Goal: Transaction & Acquisition: Book appointment/travel/reservation

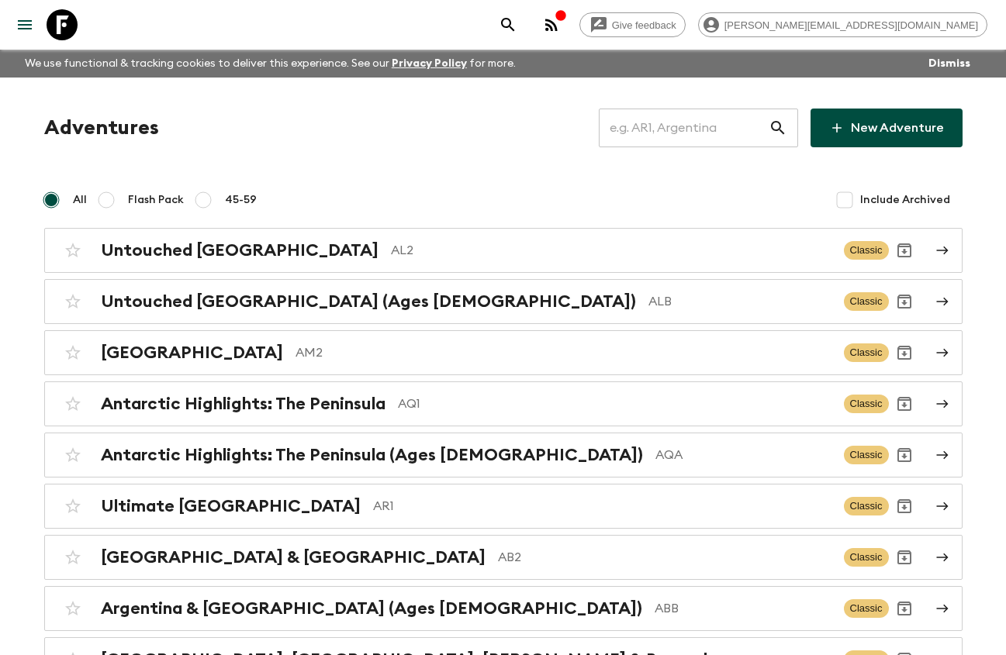
click at [738, 124] on input "text" at bounding box center [684, 127] width 170 height 43
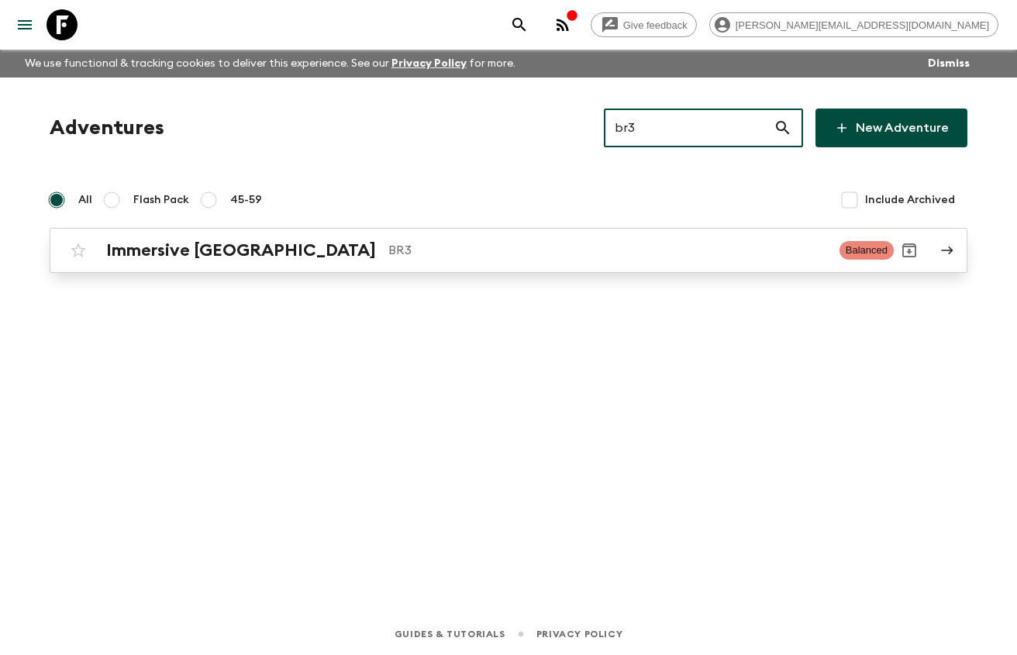
type input "br3"
click at [571, 240] on div "Immersive [GEOGRAPHIC_DATA] BR3 Balanced" at bounding box center [478, 250] width 831 height 31
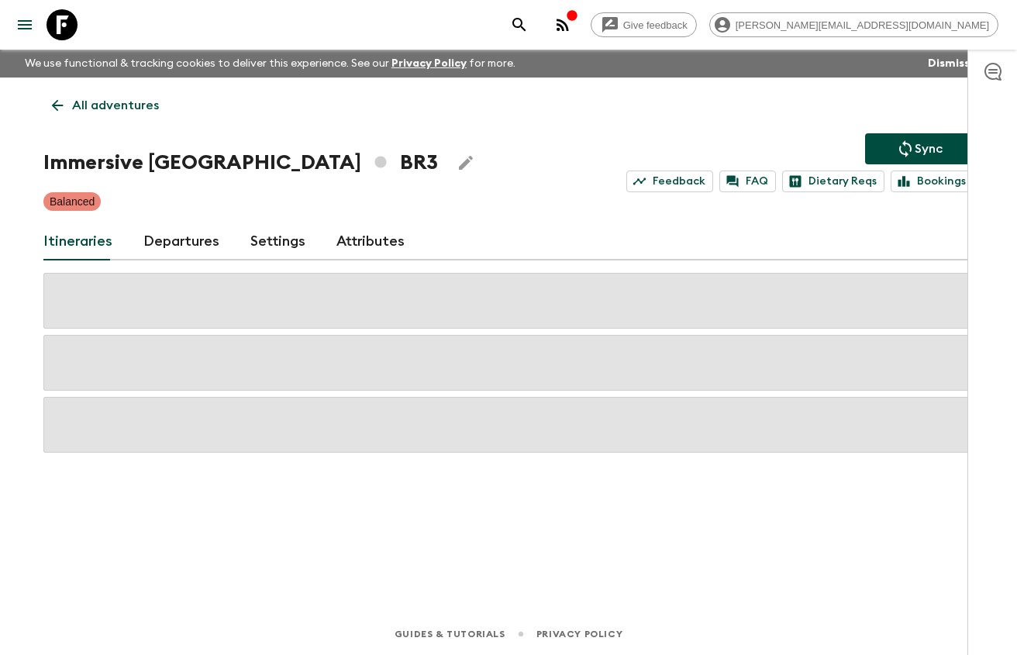
click at [188, 240] on link "Departures" at bounding box center [181, 241] width 76 height 37
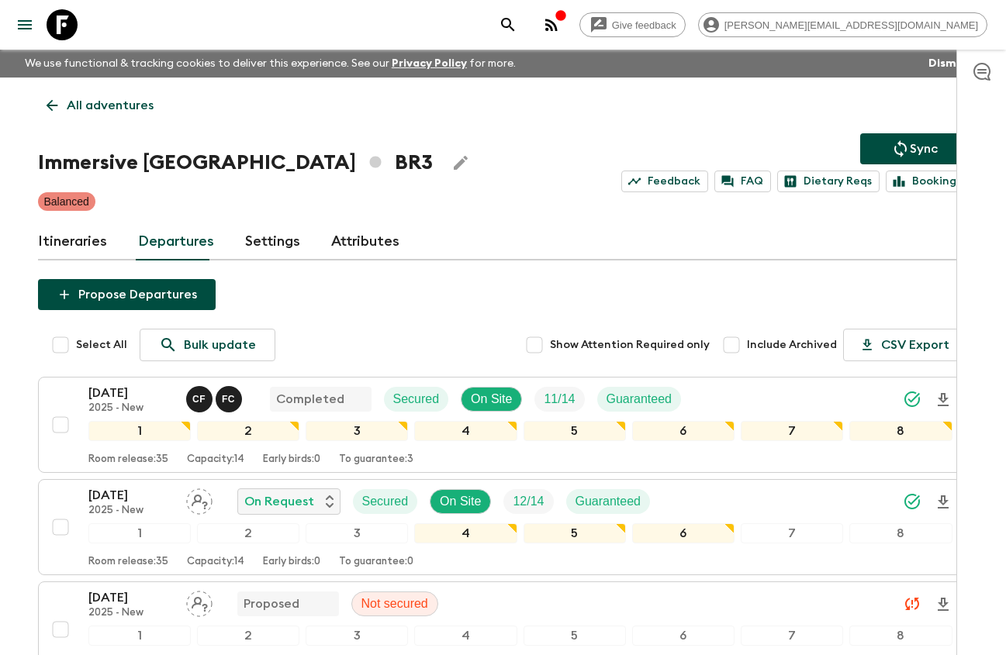
click at [102, 97] on p "All adventures" at bounding box center [110, 105] width 87 height 19
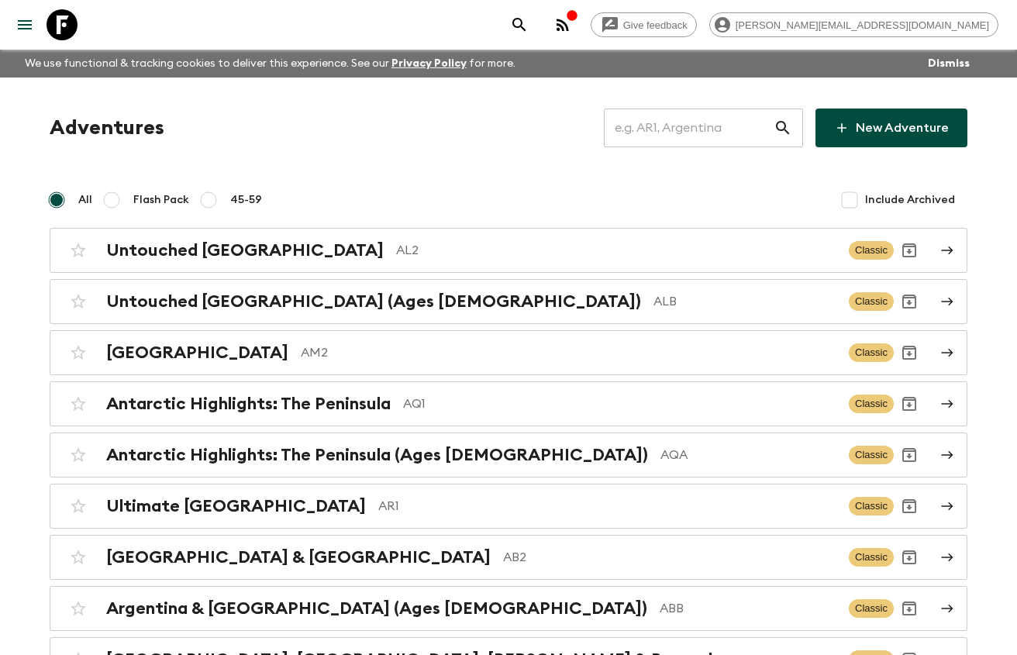
click at [654, 123] on input "text" at bounding box center [689, 127] width 170 height 43
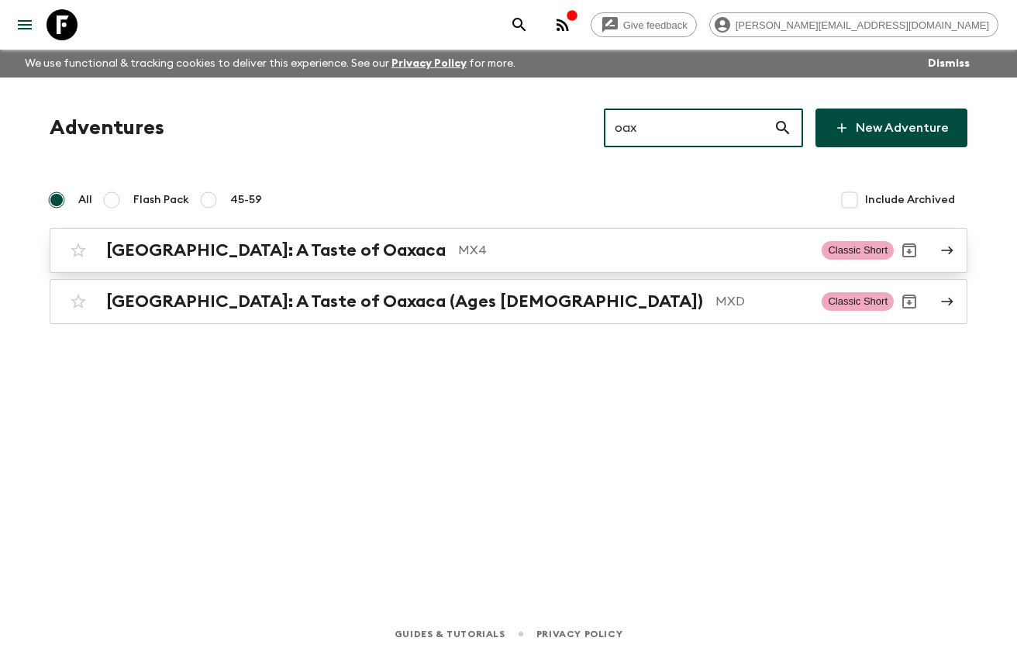
type input "oax"
click at [602, 256] on p "MX4" at bounding box center [633, 250] width 351 height 19
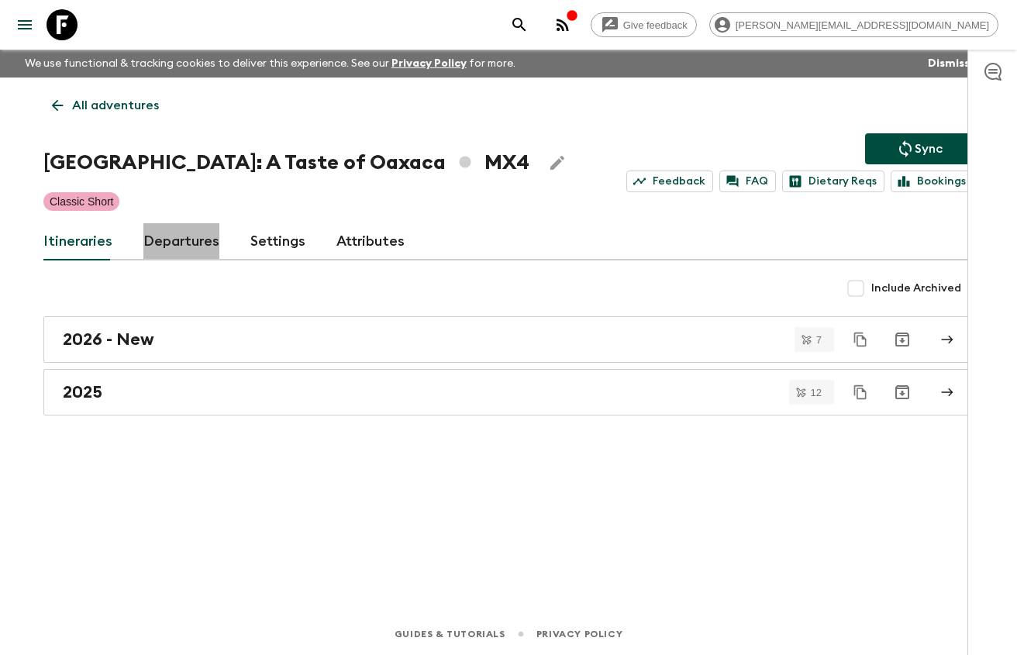
click at [187, 242] on link "Departures" at bounding box center [181, 241] width 76 height 37
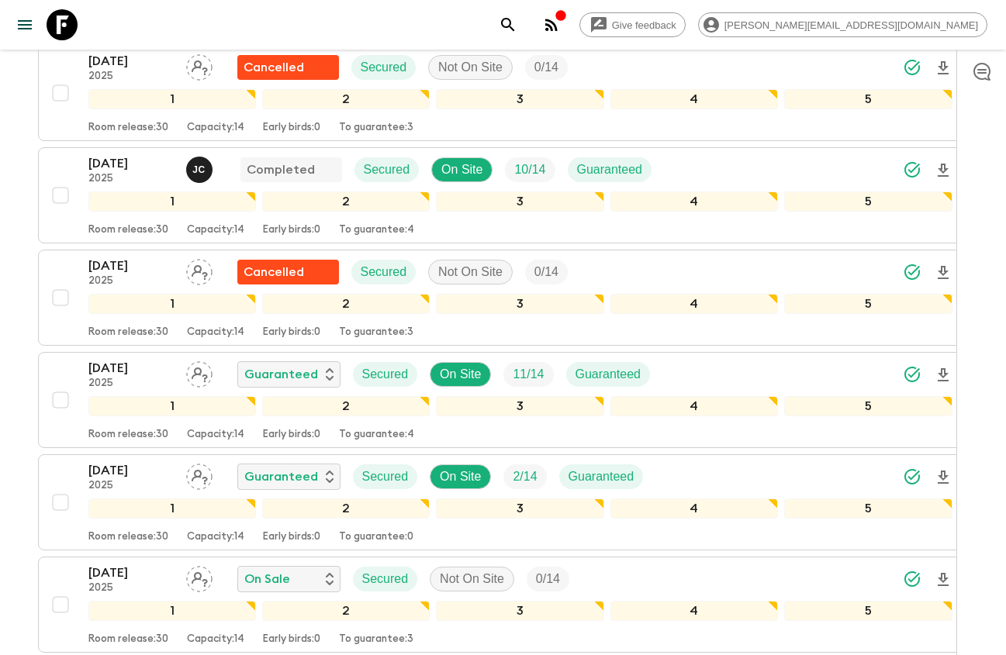
scroll to position [1616, 0]
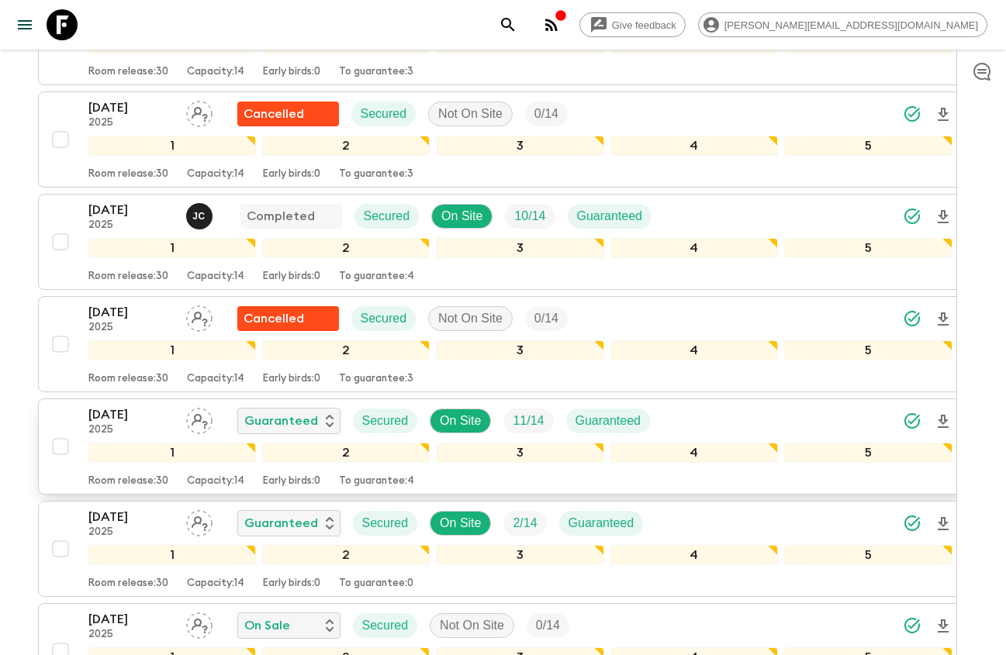
click at [786, 423] on div "[DATE] 2025 Guaranteed Secured On Site 11 / 14 Guaranteed" at bounding box center [520, 420] width 864 height 31
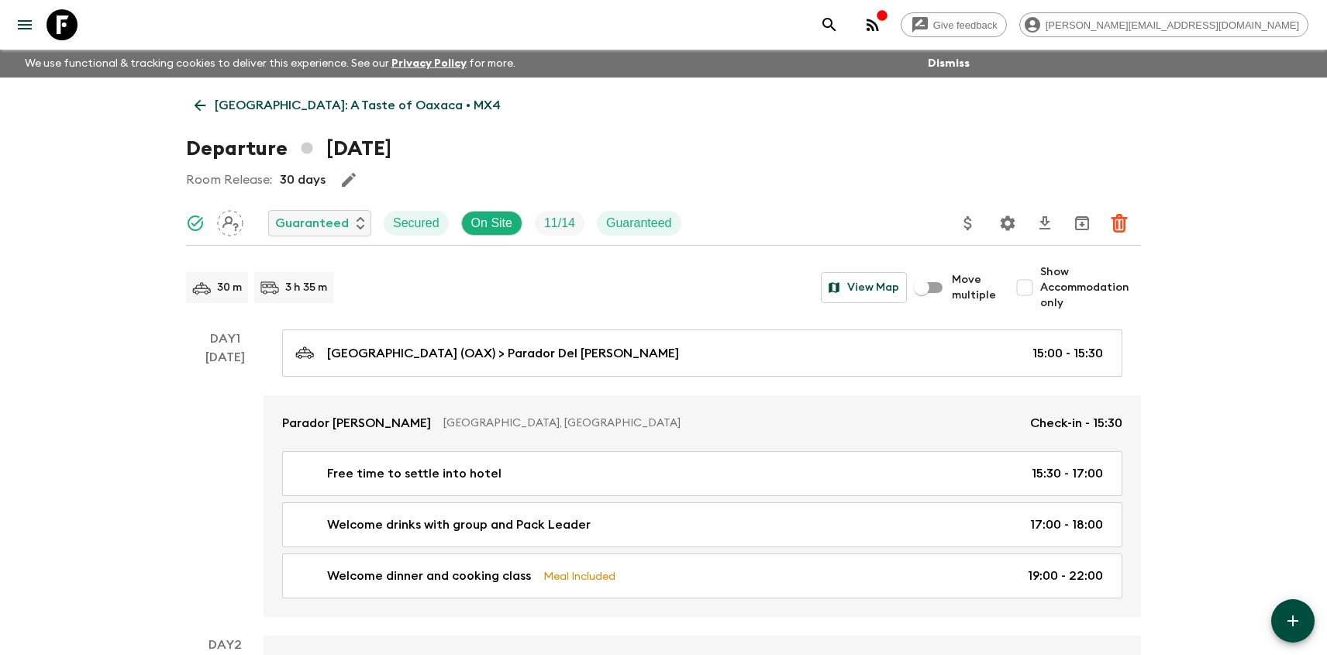
click at [195, 104] on icon at bounding box center [200, 105] width 17 height 17
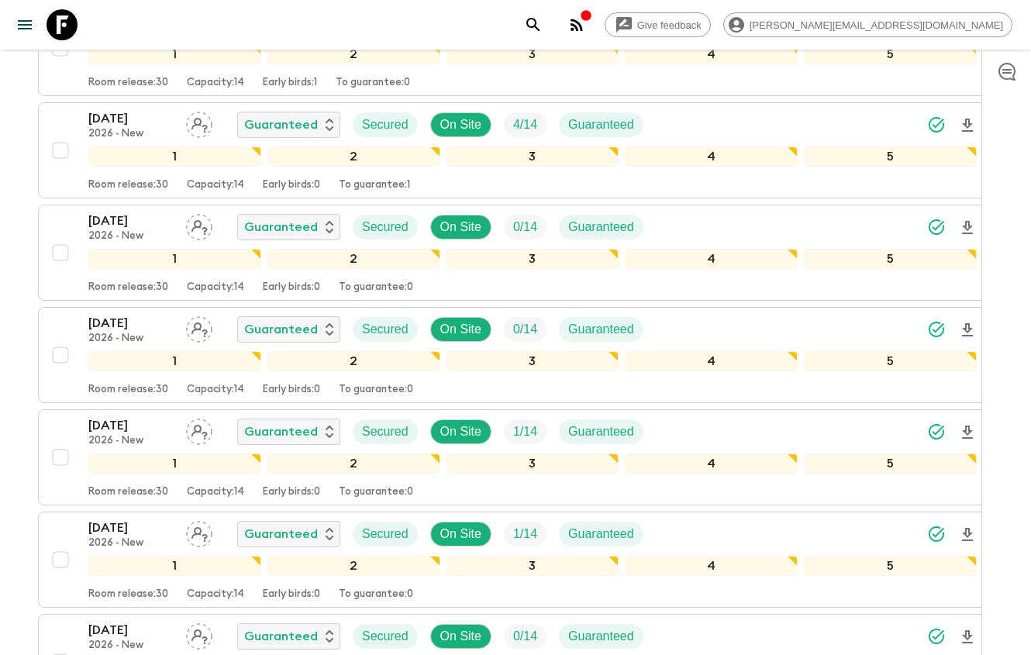
scroll to position [2353, 0]
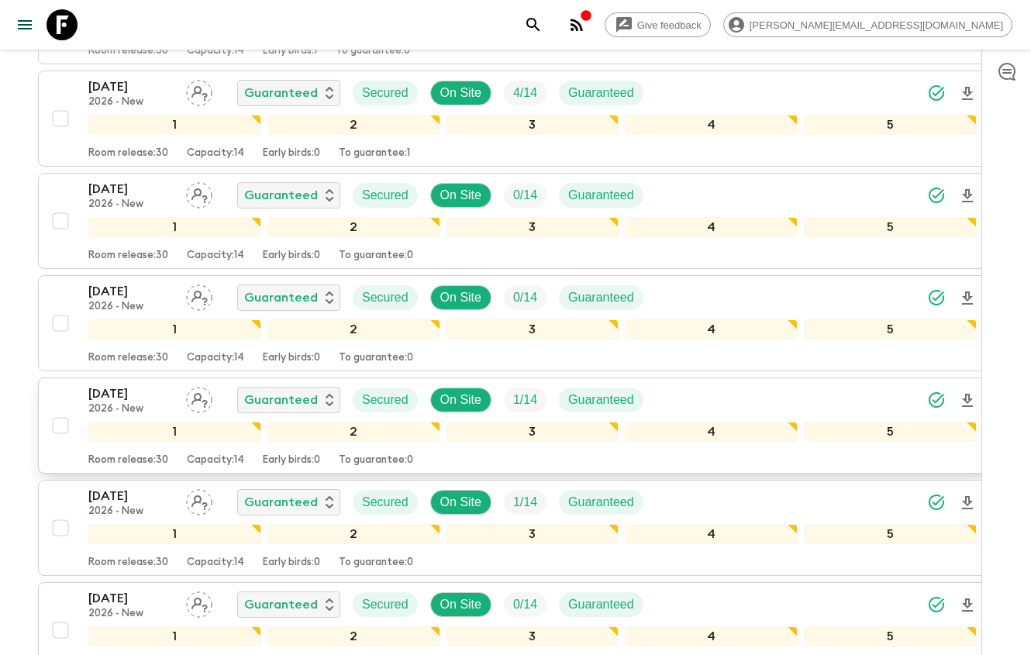
click at [761, 387] on div "[DATE] 2026 - New Guaranteed Secured On Site 1 / 14 Guaranteed" at bounding box center [532, 400] width 889 height 31
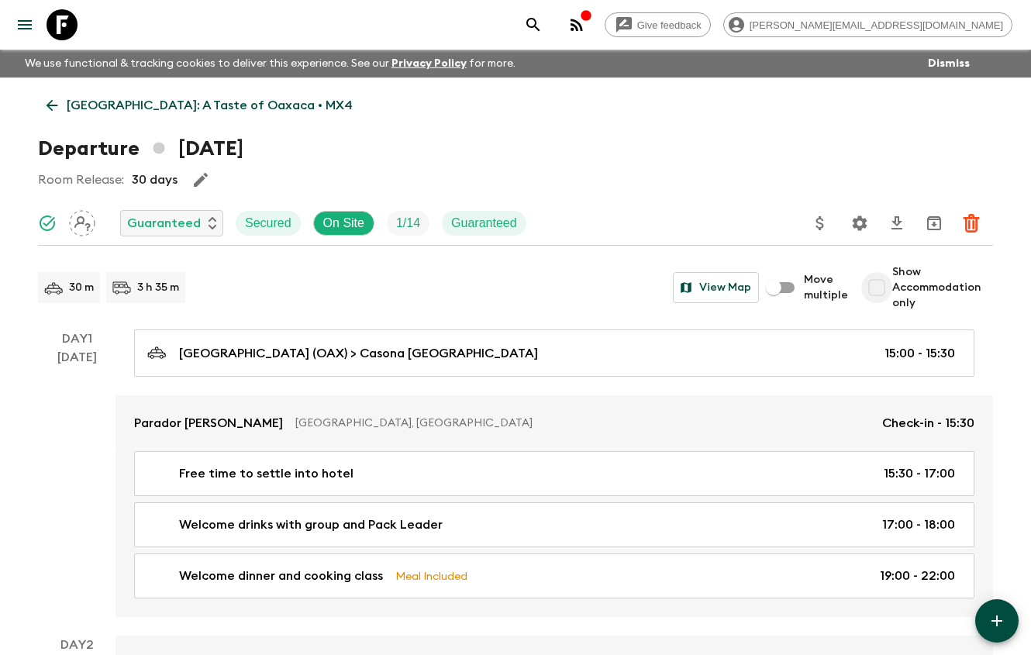
click at [879, 296] on input "Show Accommodation only" at bounding box center [876, 287] width 31 height 31
checkbox input "true"
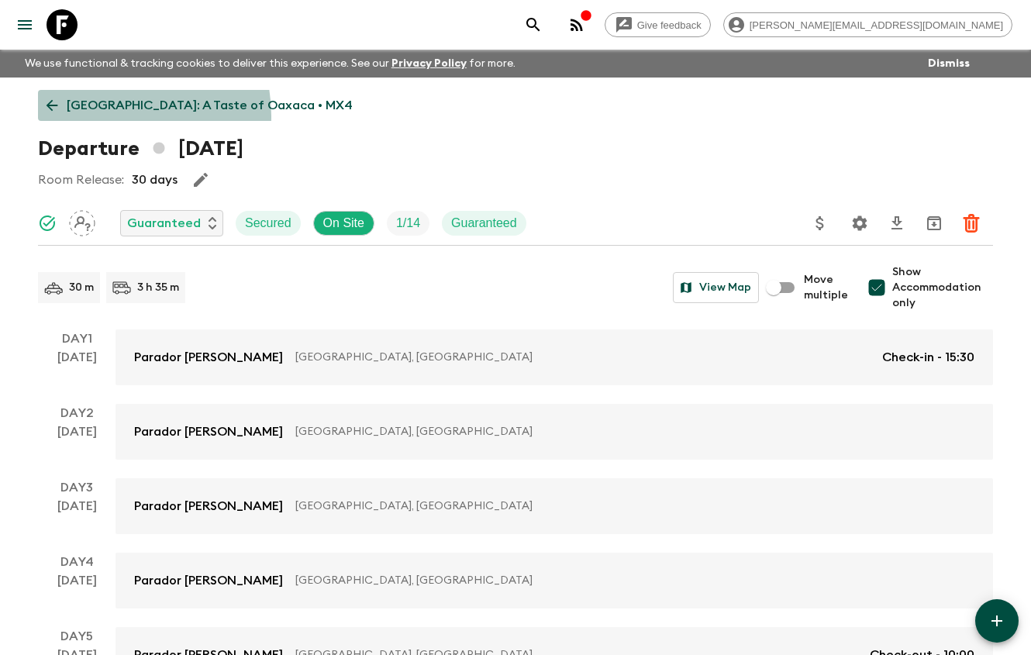
click at [99, 116] on link "[GEOGRAPHIC_DATA]: A Taste of Oaxaca • MX4" at bounding box center [199, 105] width 323 height 31
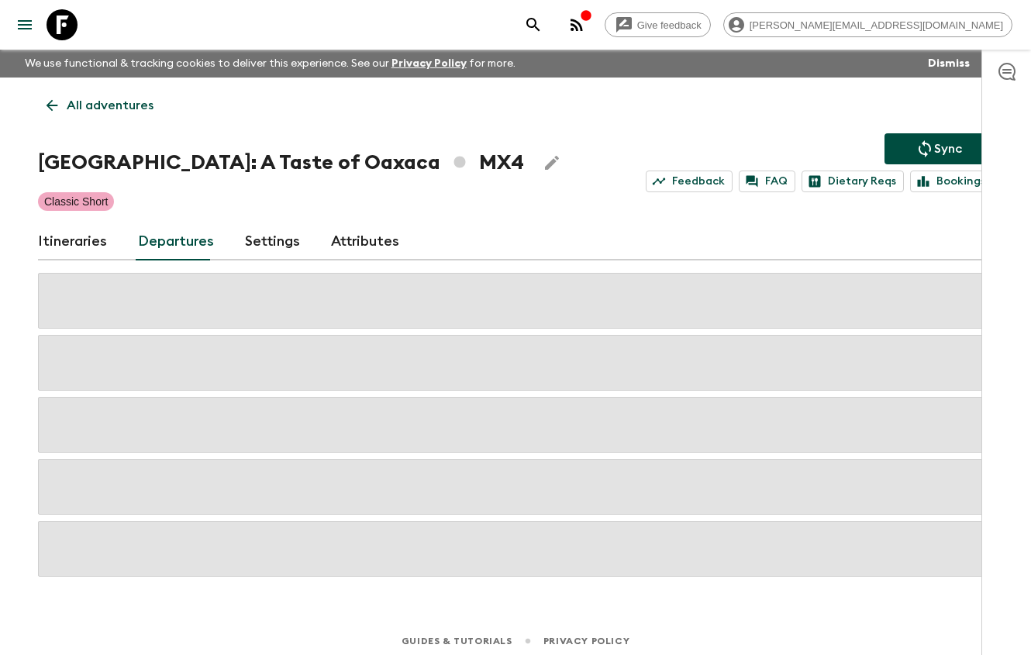
click at [63, 91] on link "All adventures" at bounding box center [100, 105] width 124 height 31
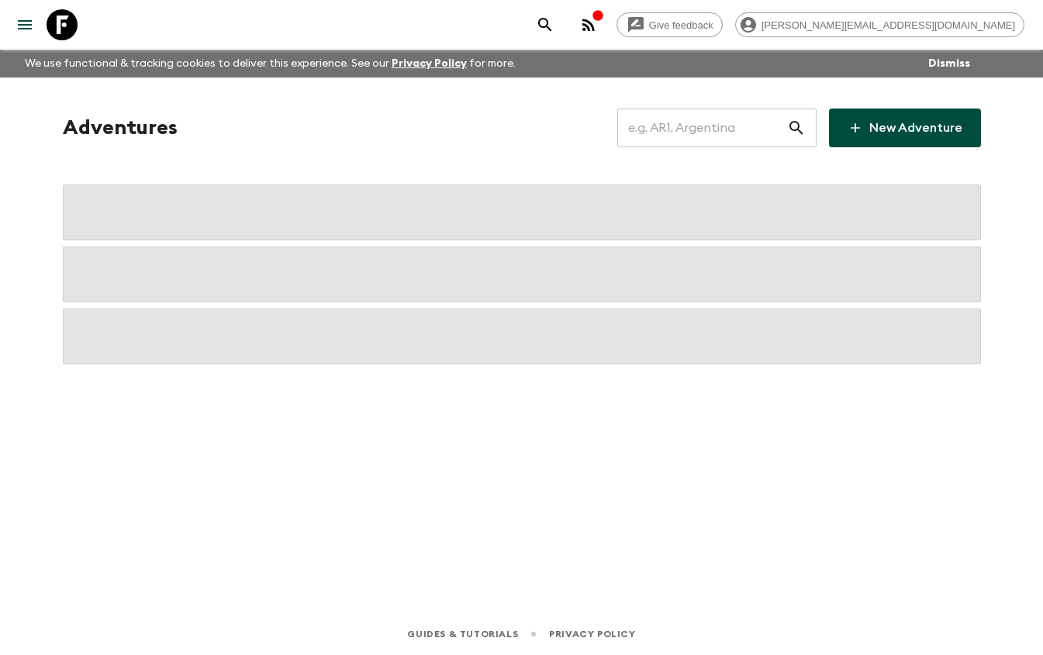
click at [711, 134] on input "text" at bounding box center [702, 127] width 170 height 43
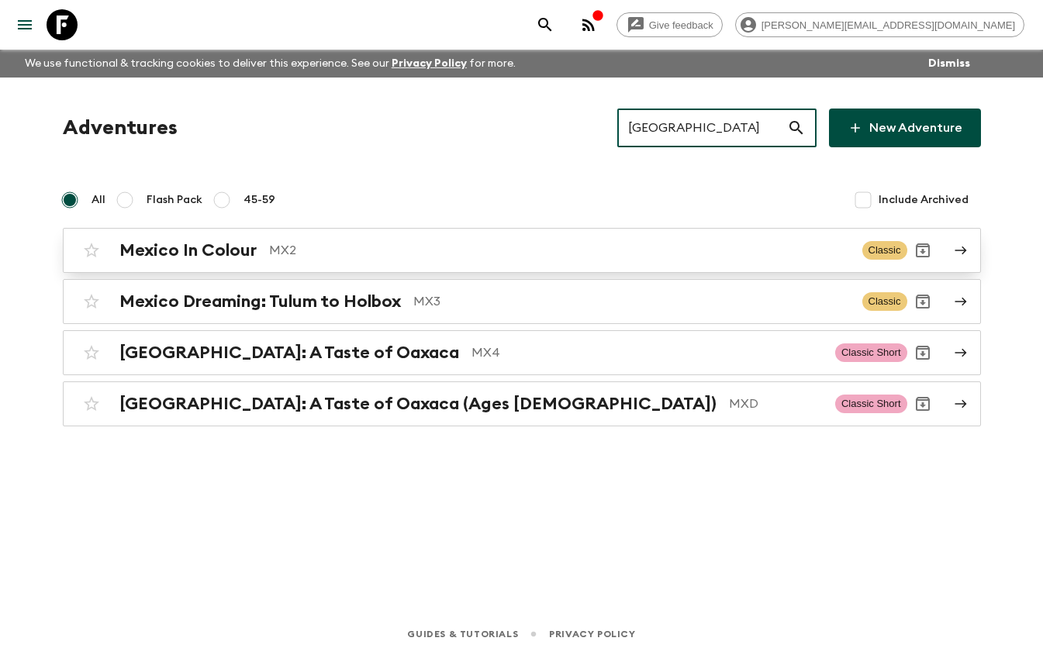
type input "[GEOGRAPHIC_DATA]"
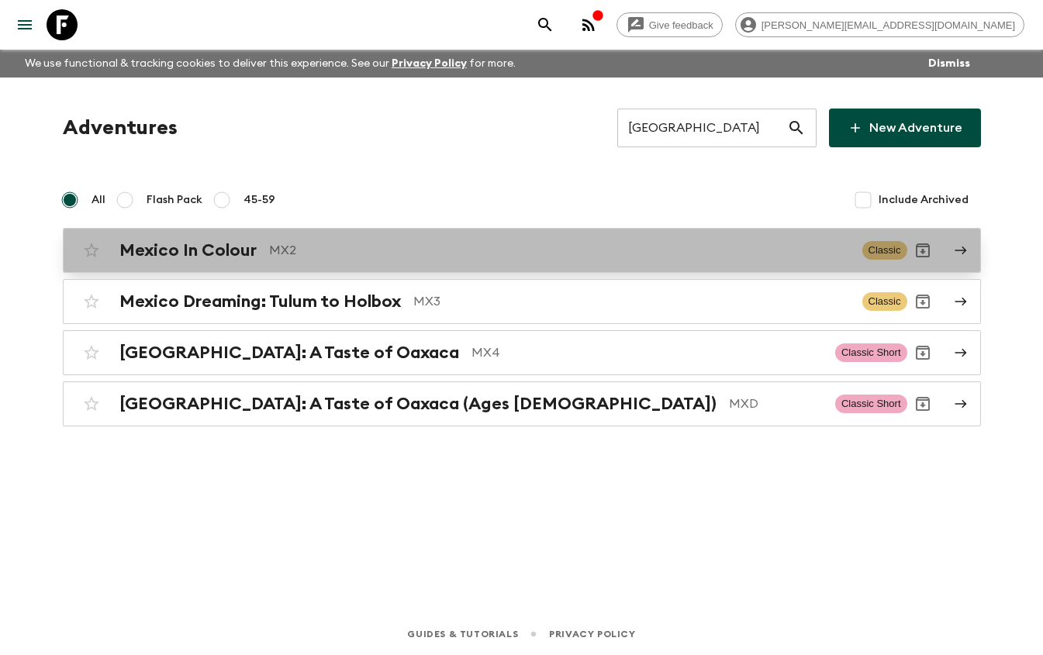
click at [416, 262] on div "Mexico In Colour MX2 Classic" at bounding box center [491, 250] width 831 height 31
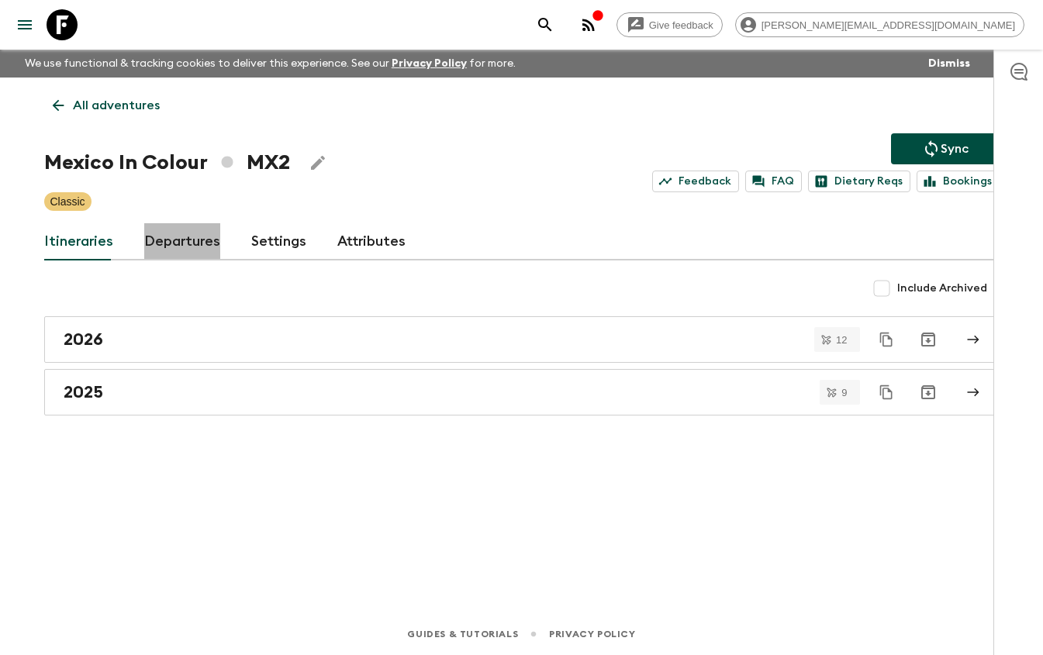
click at [208, 237] on link "Departures" at bounding box center [182, 241] width 76 height 37
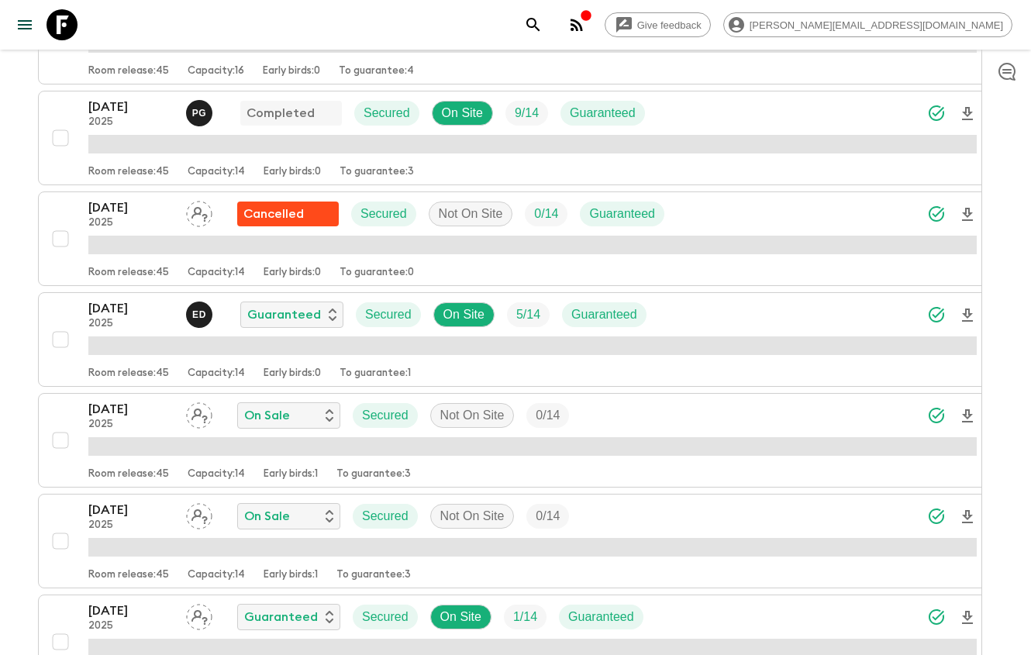
scroll to position [384, 0]
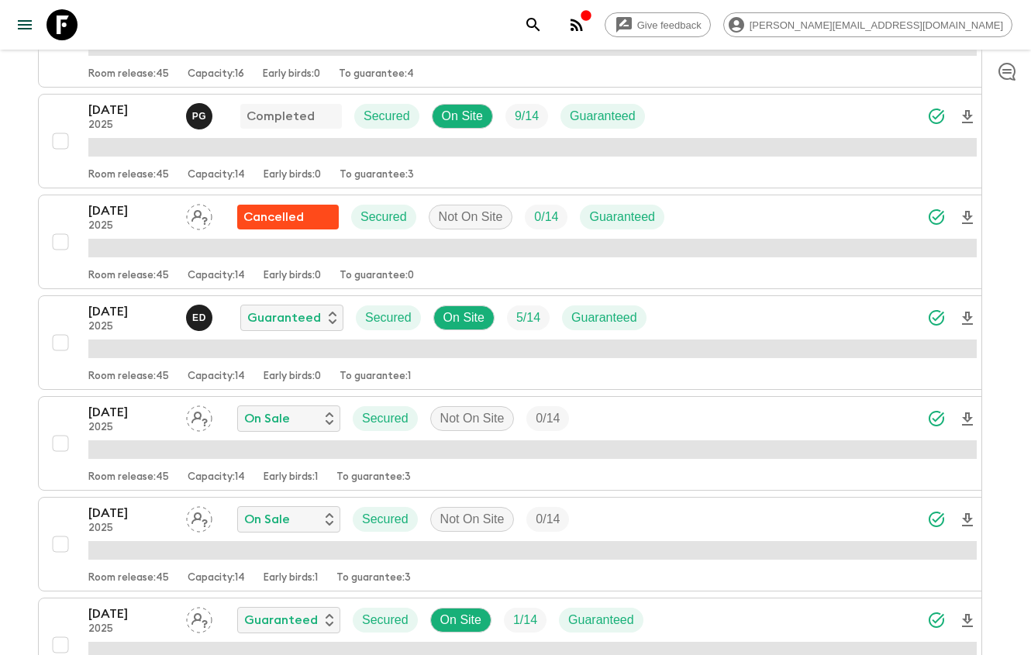
click at [787, 326] on div "[DATE] 2025 E D Guaranteed Secured On Site 5 / 14 Guaranteed" at bounding box center [532, 317] width 889 height 31
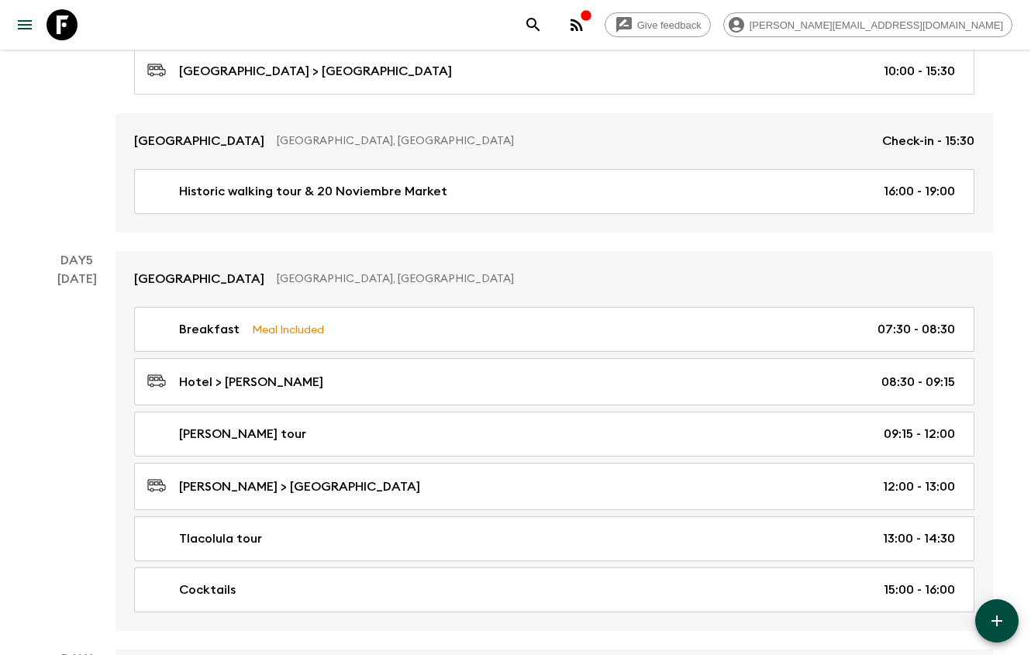
scroll to position [1830, 0]
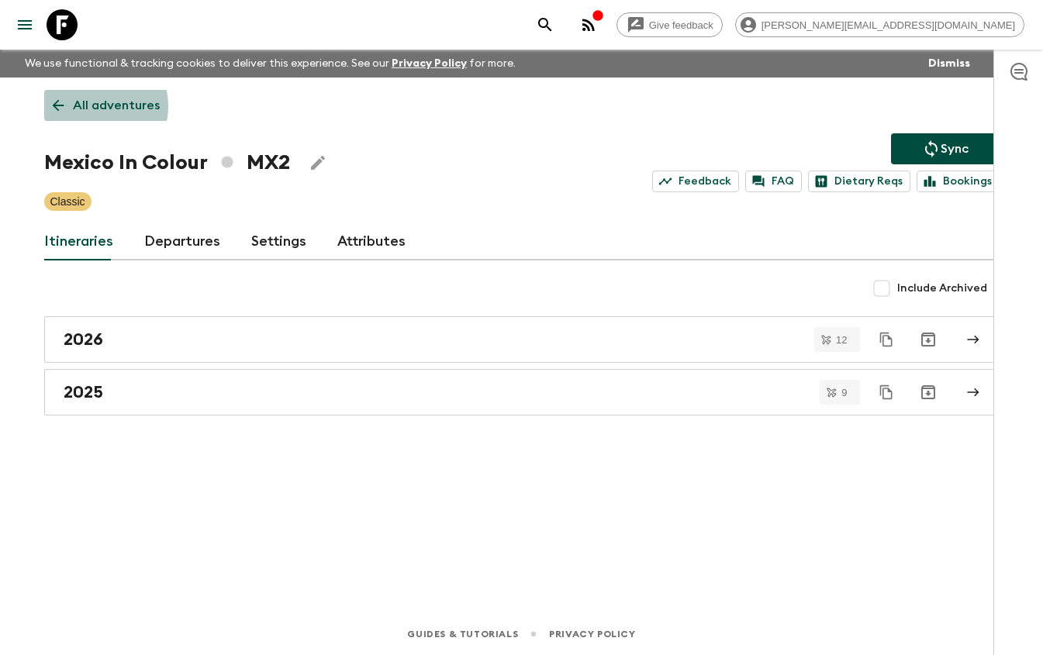
click at [87, 106] on p "All adventures" at bounding box center [116, 105] width 87 height 19
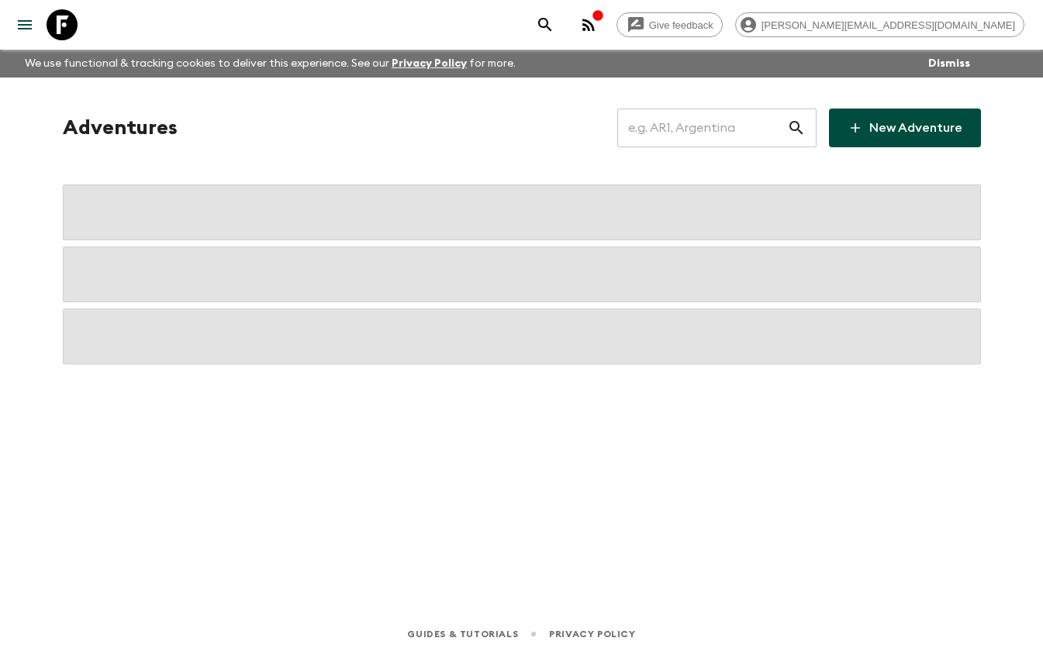
click at [707, 127] on input "text" at bounding box center [702, 127] width 170 height 43
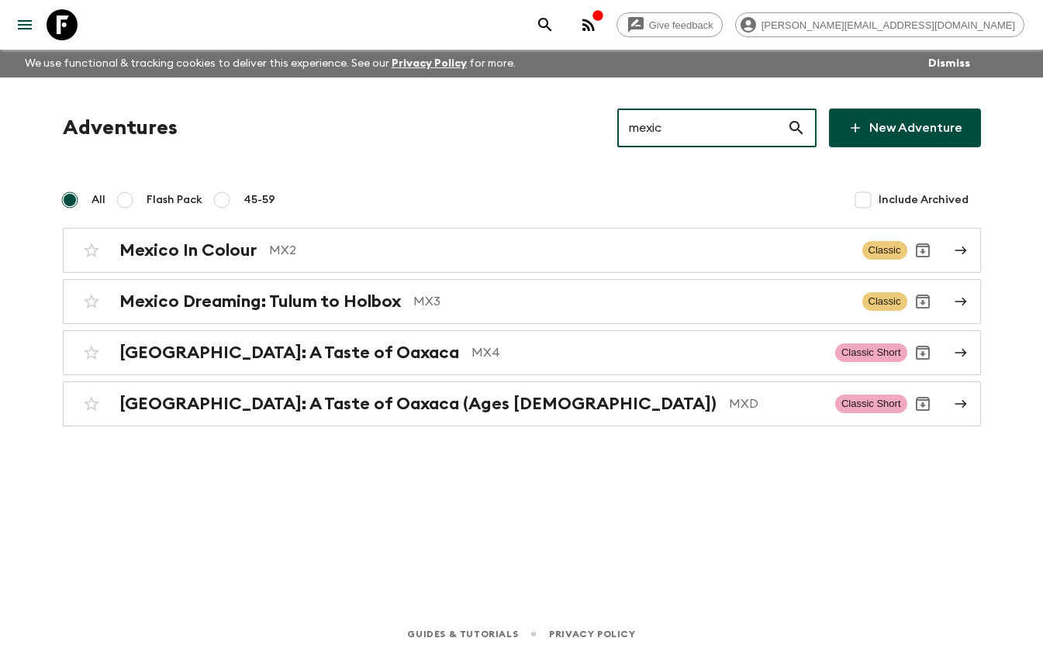
type input "[GEOGRAPHIC_DATA]"
